Goal: Book appointment/travel/reservation

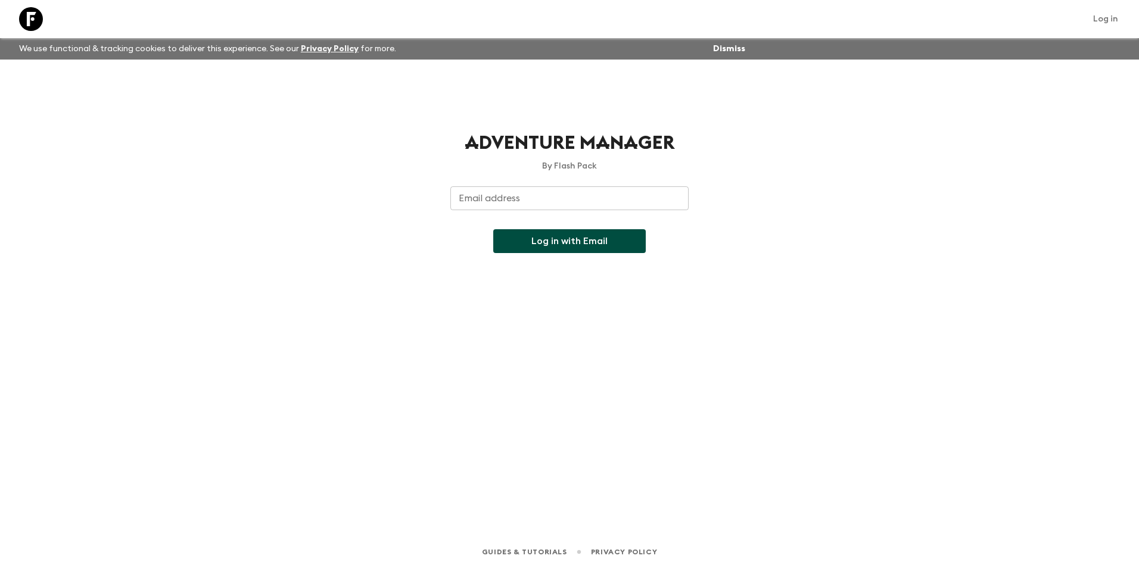
click at [541, 202] on input "Email address" at bounding box center [569, 198] width 238 height 24
type input "Liezel.Witbooi@viahansaborealis.com"
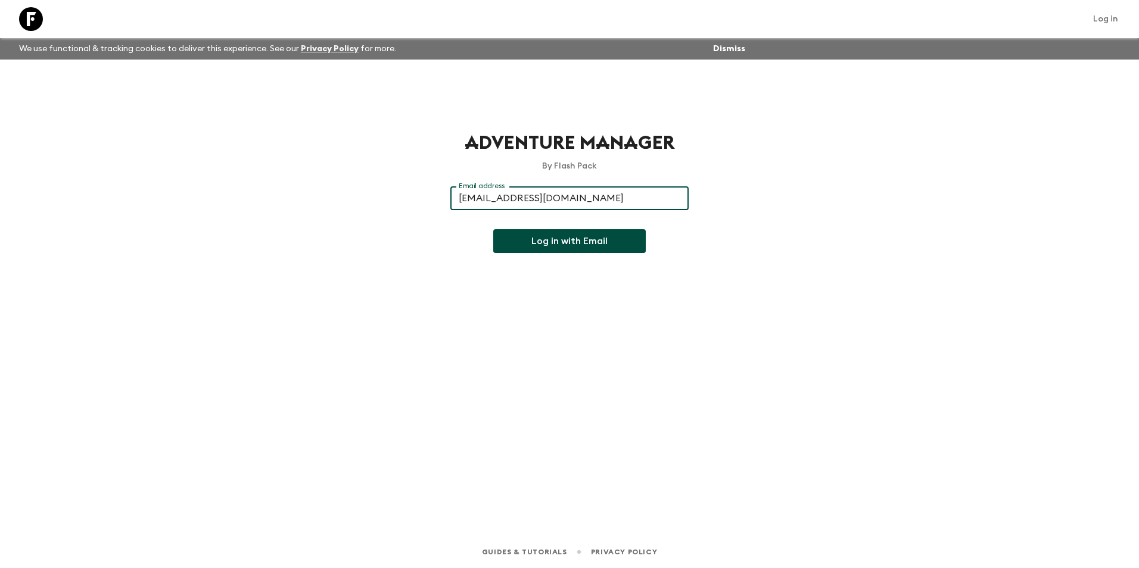
click at [546, 241] on button "Log in with Email" at bounding box center [569, 241] width 152 height 24
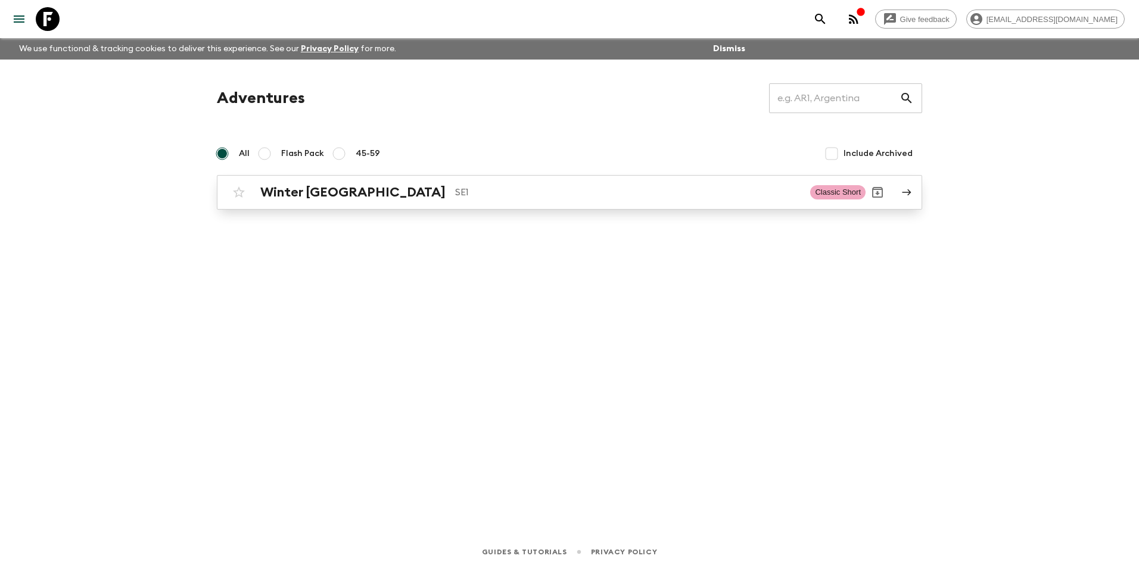
click at [274, 186] on h2 "Winter [GEOGRAPHIC_DATA]" at bounding box center [352, 192] width 185 height 15
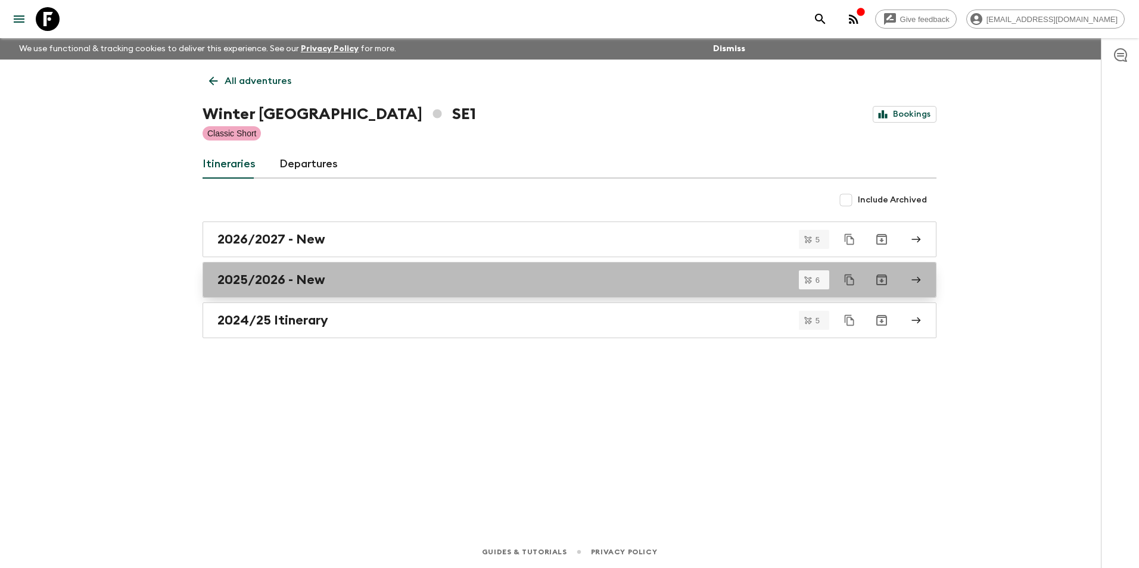
click at [282, 286] on h2 "2025/2026 - New" at bounding box center [271, 279] width 108 height 15
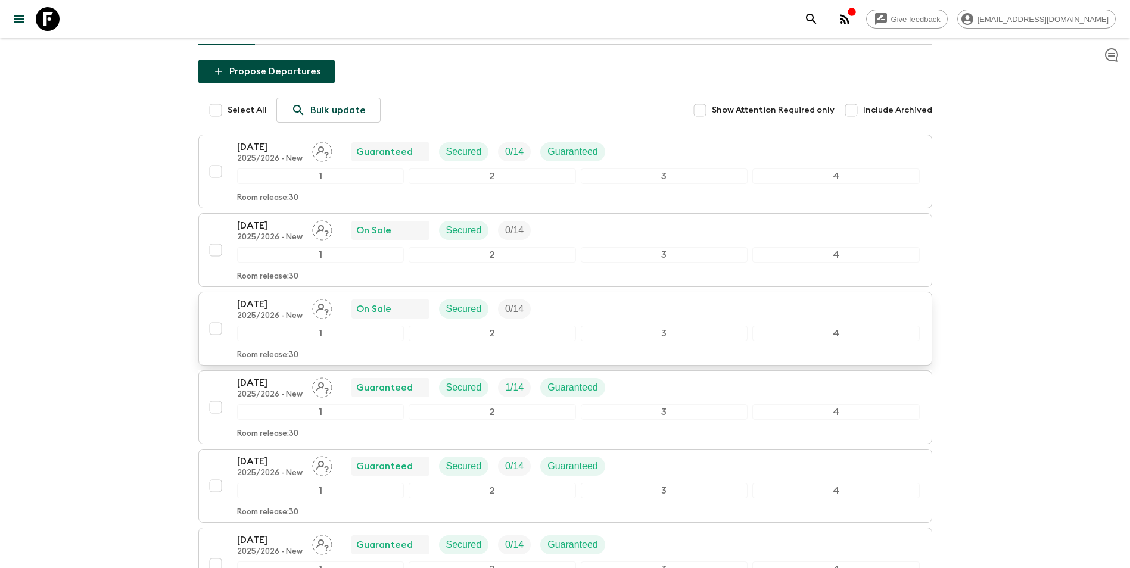
scroll to position [179, 0]
